Goal: Task Accomplishment & Management: Use online tool/utility

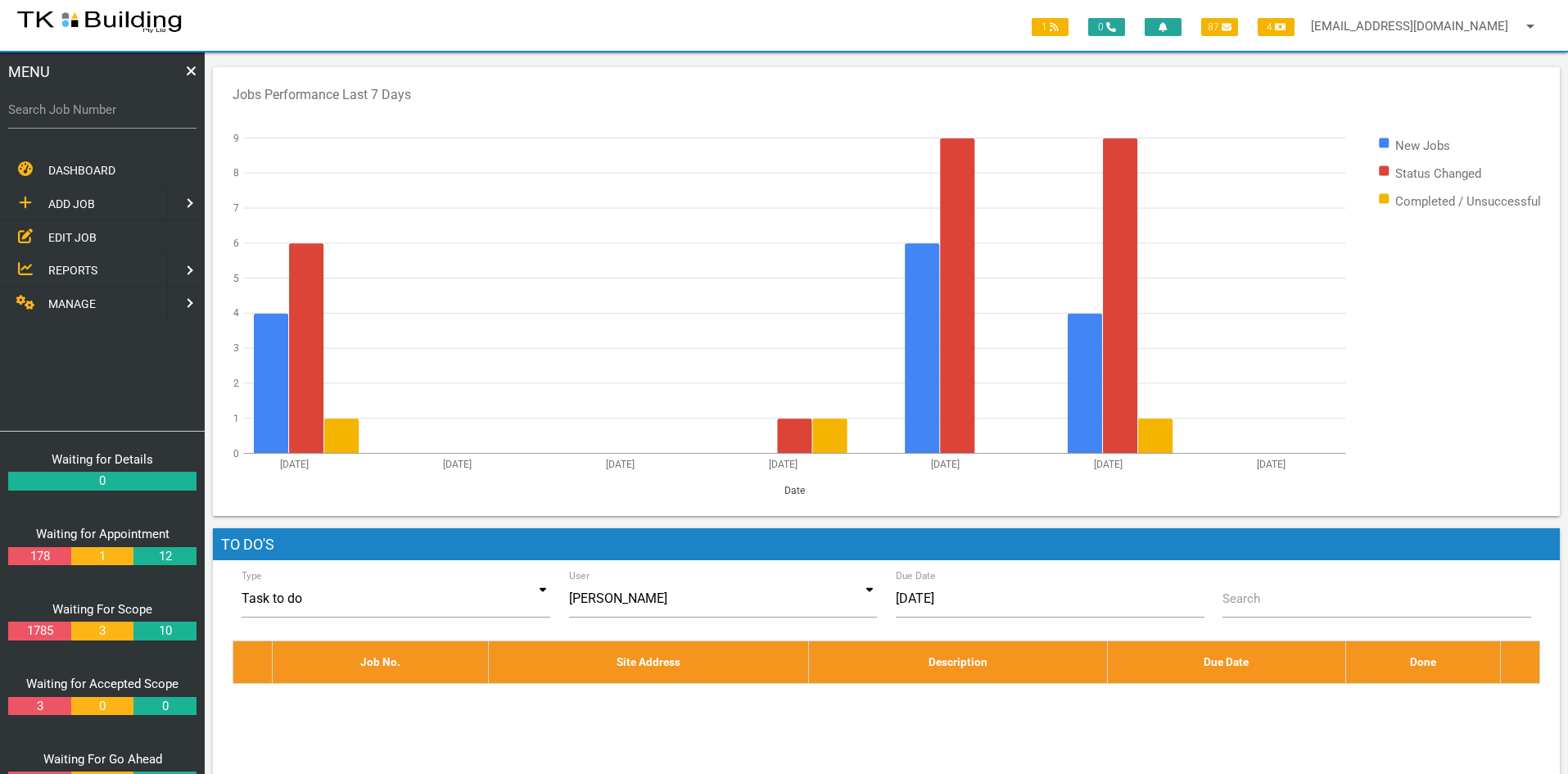
click at [64, 233] on span "EDIT JOB" at bounding box center [73, 237] width 49 height 13
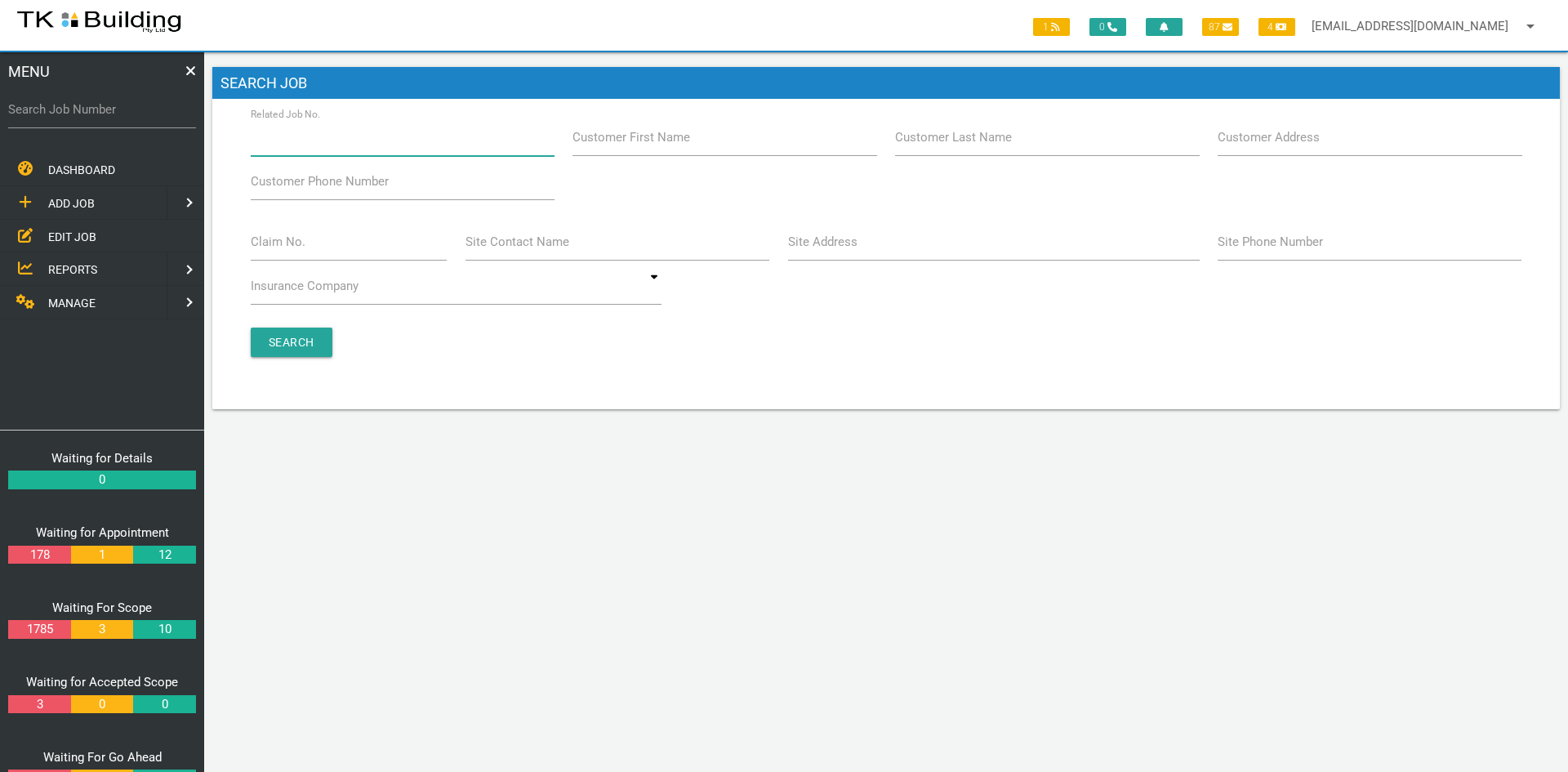
click at [388, 144] on input "Related Job No." at bounding box center [402, 137] width 304 height 37
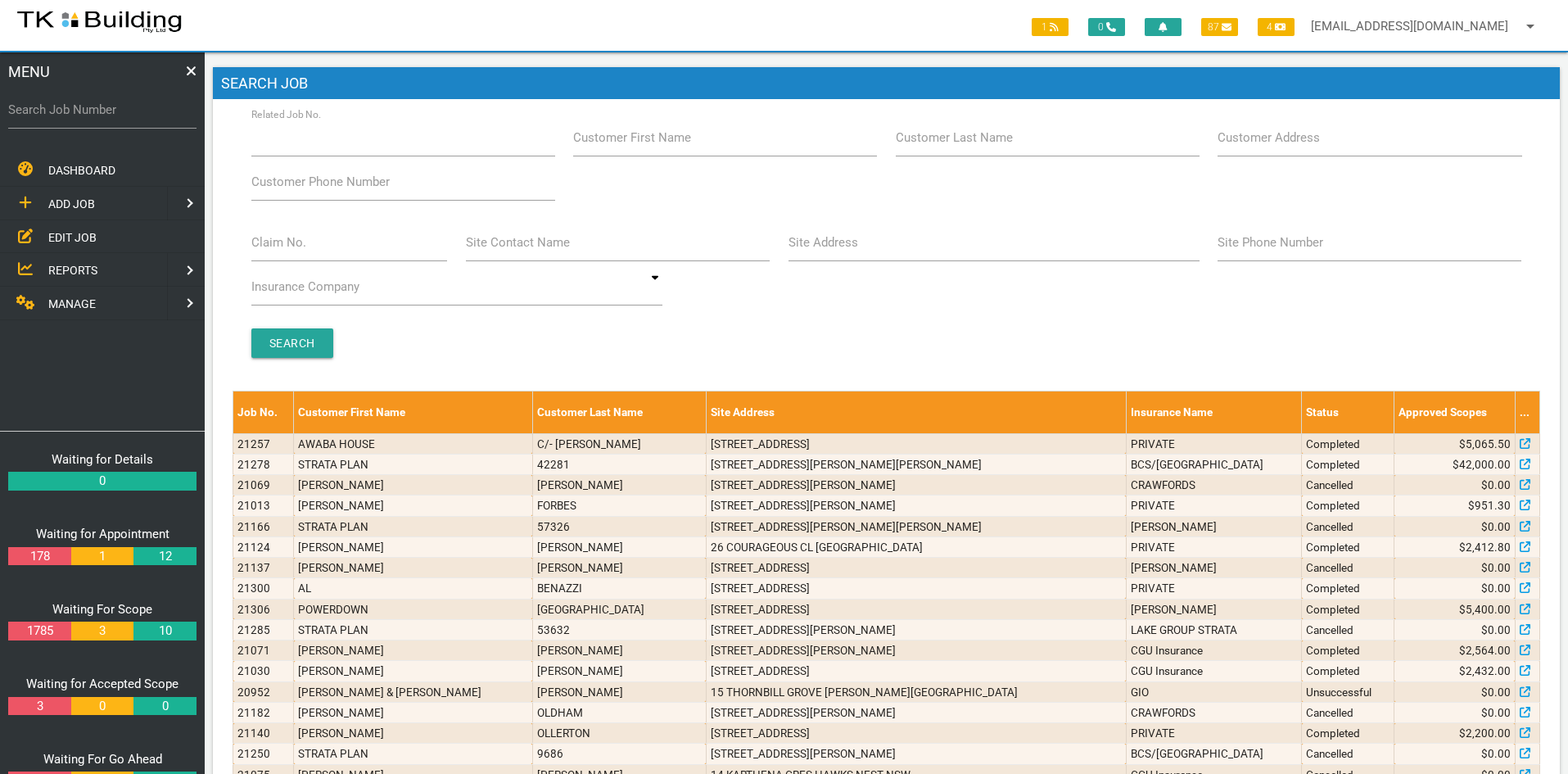
click at [771, 326] on div "Branch Boolaroo Boolaroo Related Job No. Customer First Name Customer Last Name…" at bounding box center [886, 247] width 1308 height 256
click at [790, 337] on div "Search" at bounding box center [886, 344] width 1290 height 30
click at [889, 321] on div "Branch Boolaroo Boolaroo Related Job No. Customer First Name Customer Last Name…" at bounding box center [886, 247] width 1308 height 256
click at [390, 144] on input "Related Job No." at bounding box center [403, 137] width 304 height 37
click at [891, 254] on input "Site Address" at bounding box center [994, 242] width 411 height 37
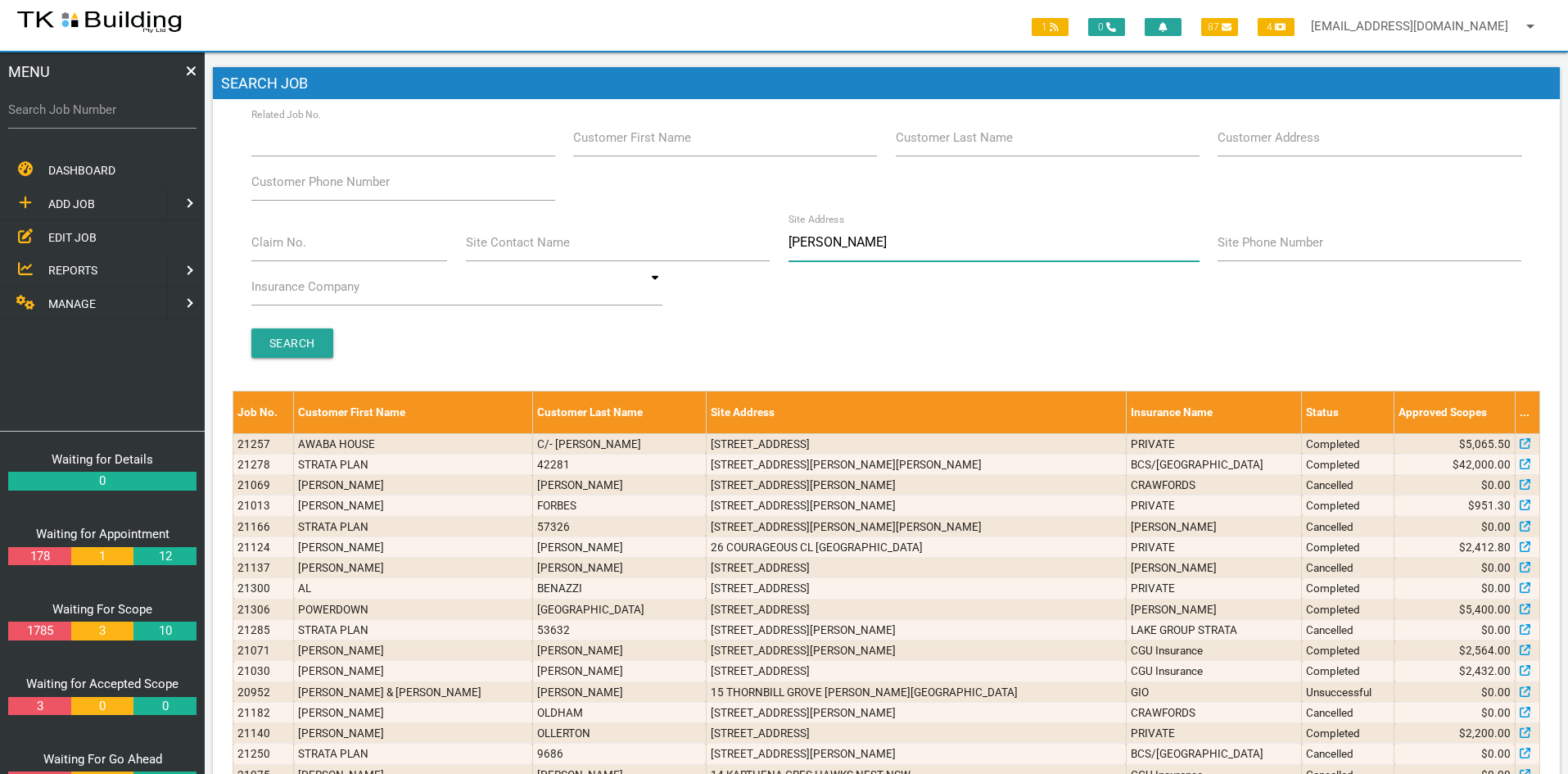
type input "brunker r"
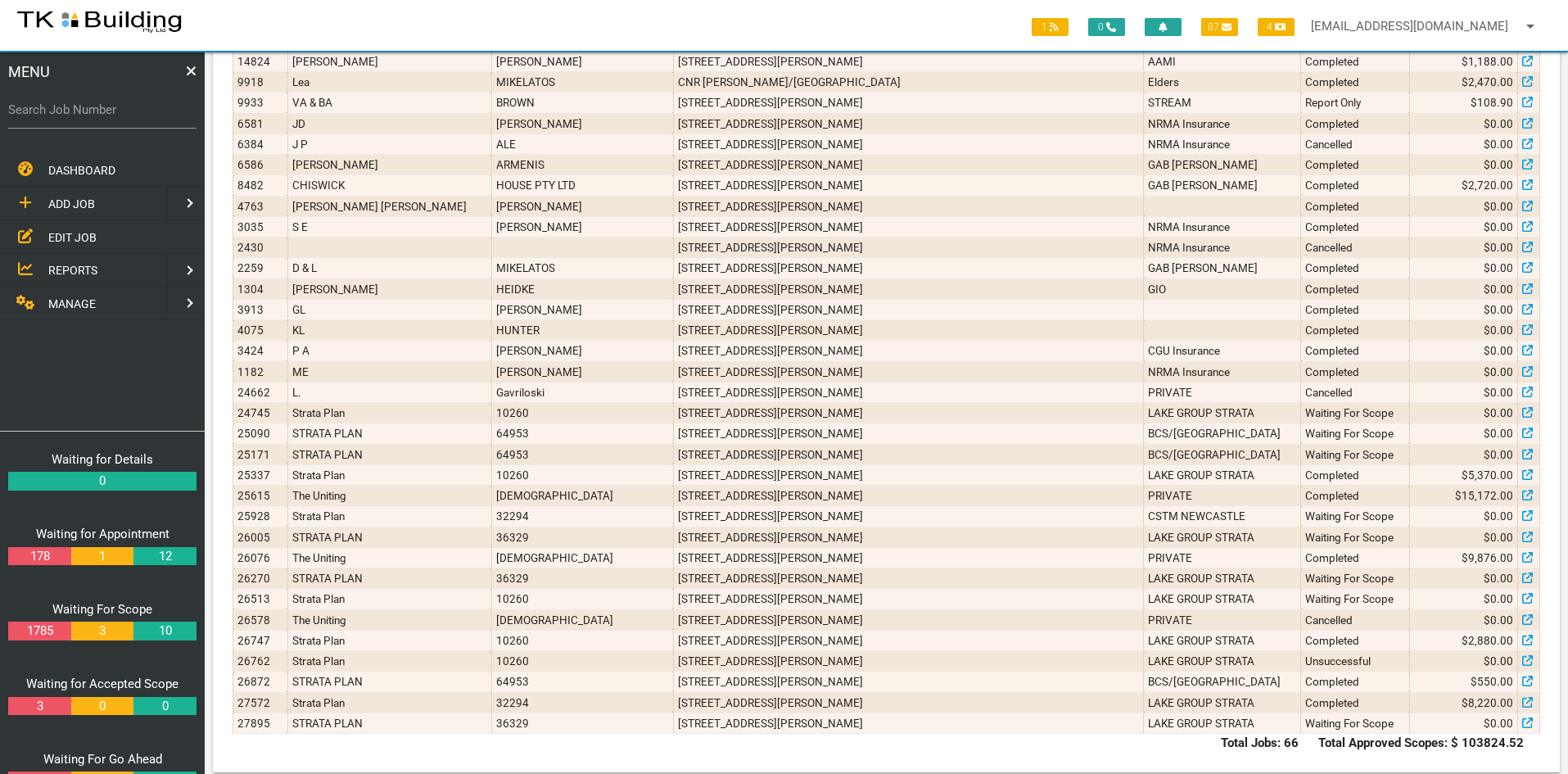
scroll to position [1084, 0]
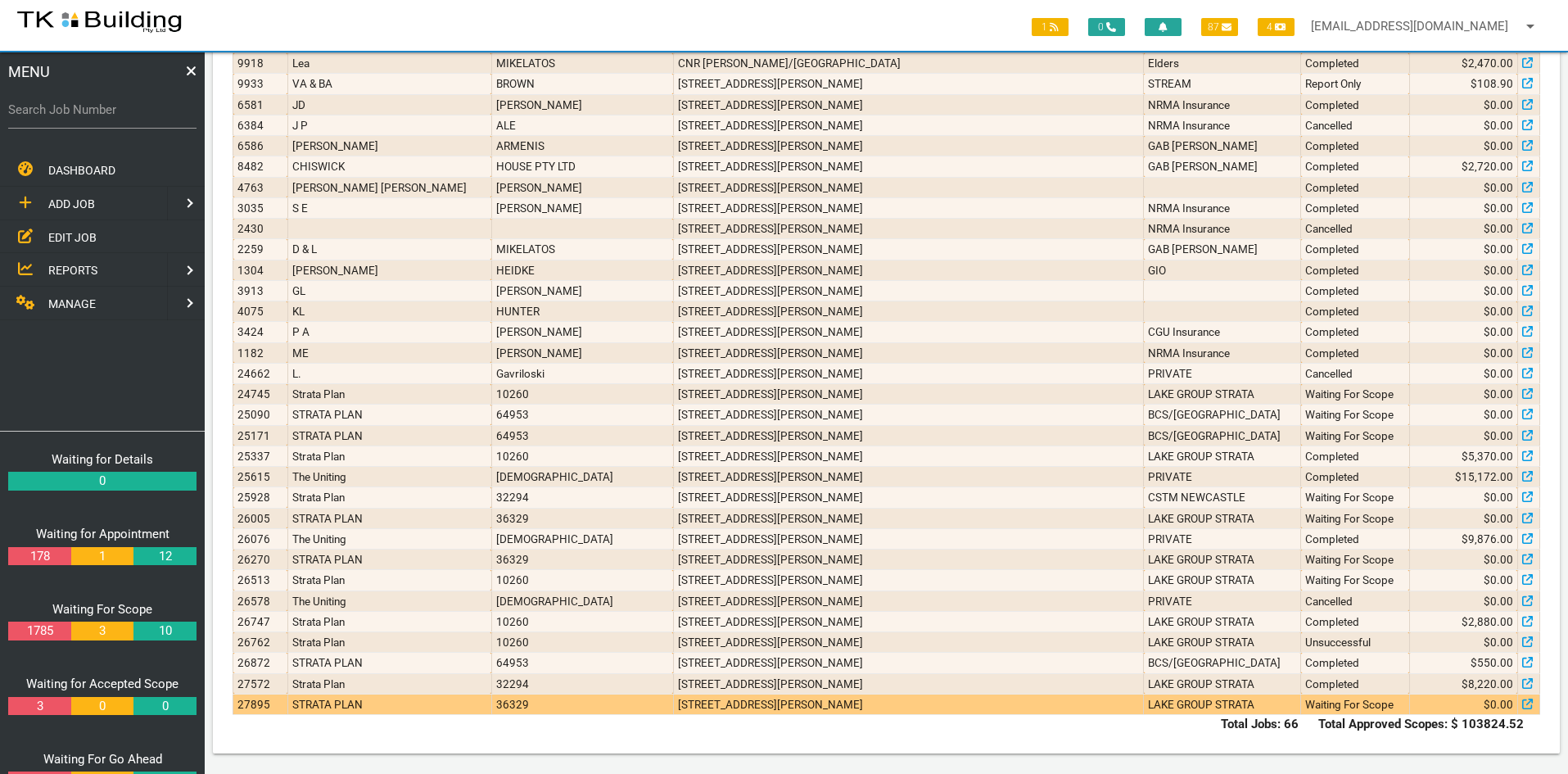
click at [765, 704] on td "4/202 Brunker Rd, Adamstown NSW 2289, Australia" at bounding box center [908, 704] width 470 height 21
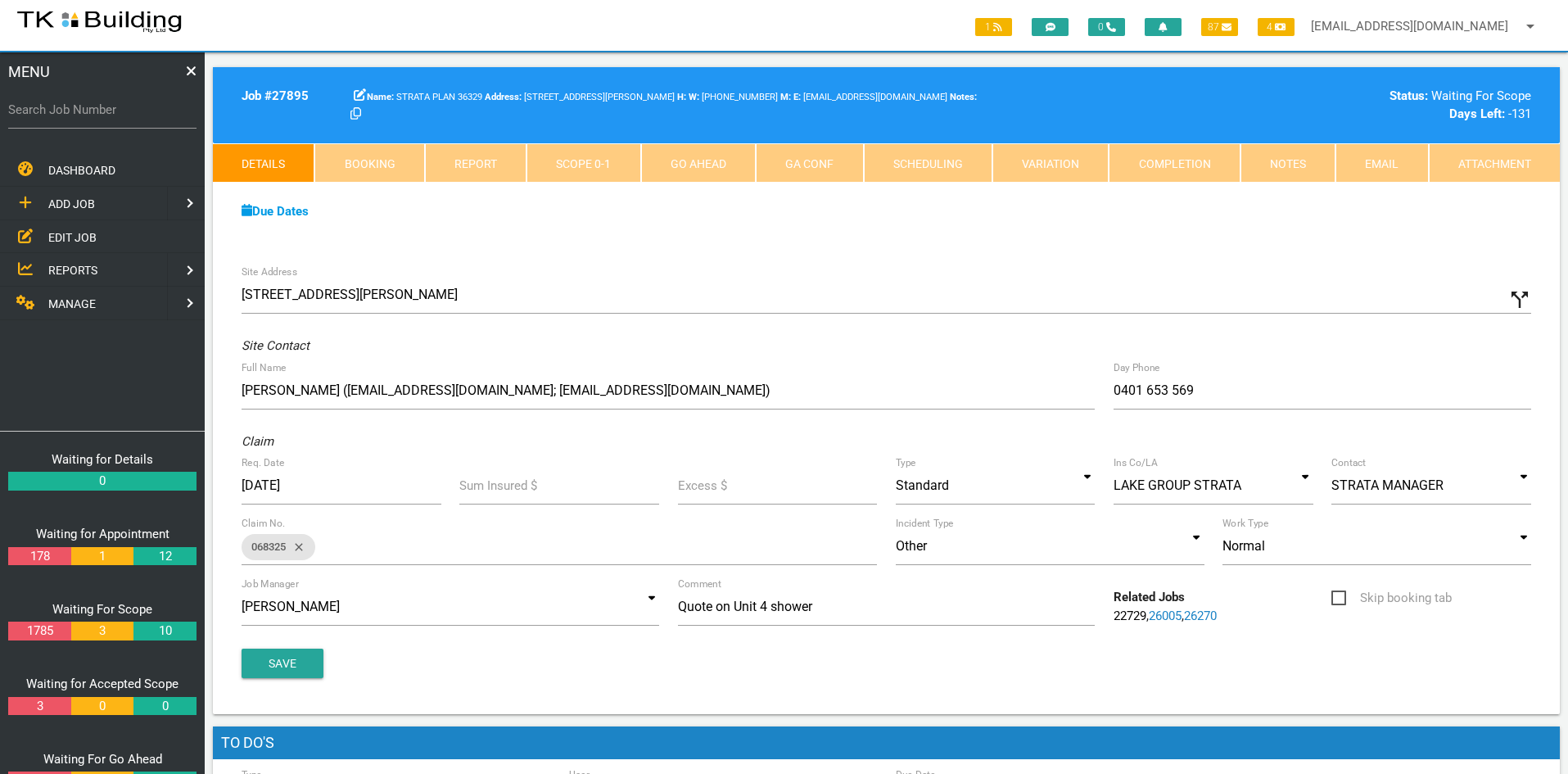
click at [866, 252] on div "Due Dates Waiting for Appointment From 17/03/2025 To 28/03/2025 Waiting For Sco…" at bounding box center [886, 220] width 1347 height 75
click at [886, 252] on div "Due Dates Waiting for Appointment From 17/03/2025 To 28/03/2025 Waiting For Sco…" at bounding box center [886, 220] width 1347 height 75
click at [890, 250] on div "Due Dates Waiting for Appointment From 17/03/2025 To 28/03/2025 Waiting For Sco…" at bounding box center [886, 220] width 1347 height 75
click at [1126, 220] on div "Due Dates Waiting for Appointment From 17/03/2025 To 28/03/2025 Waiting For Sco…" at bounding box center [886, 220] width 1347 height 75
click at [66, 233] on span "EDIT JOB" at bounding box center [73, 237] width 49 height 13
